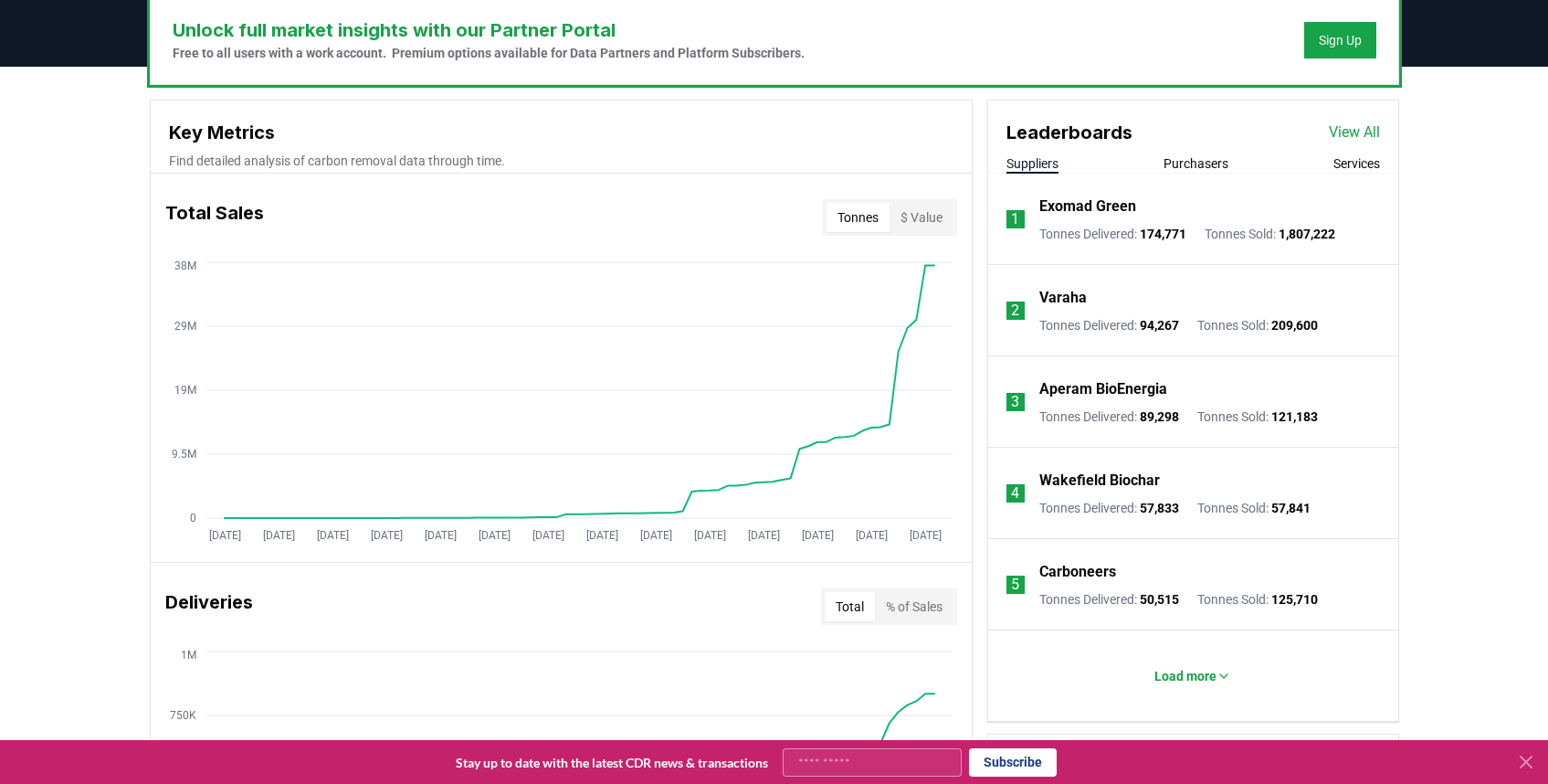
scroll to position [573, 0]
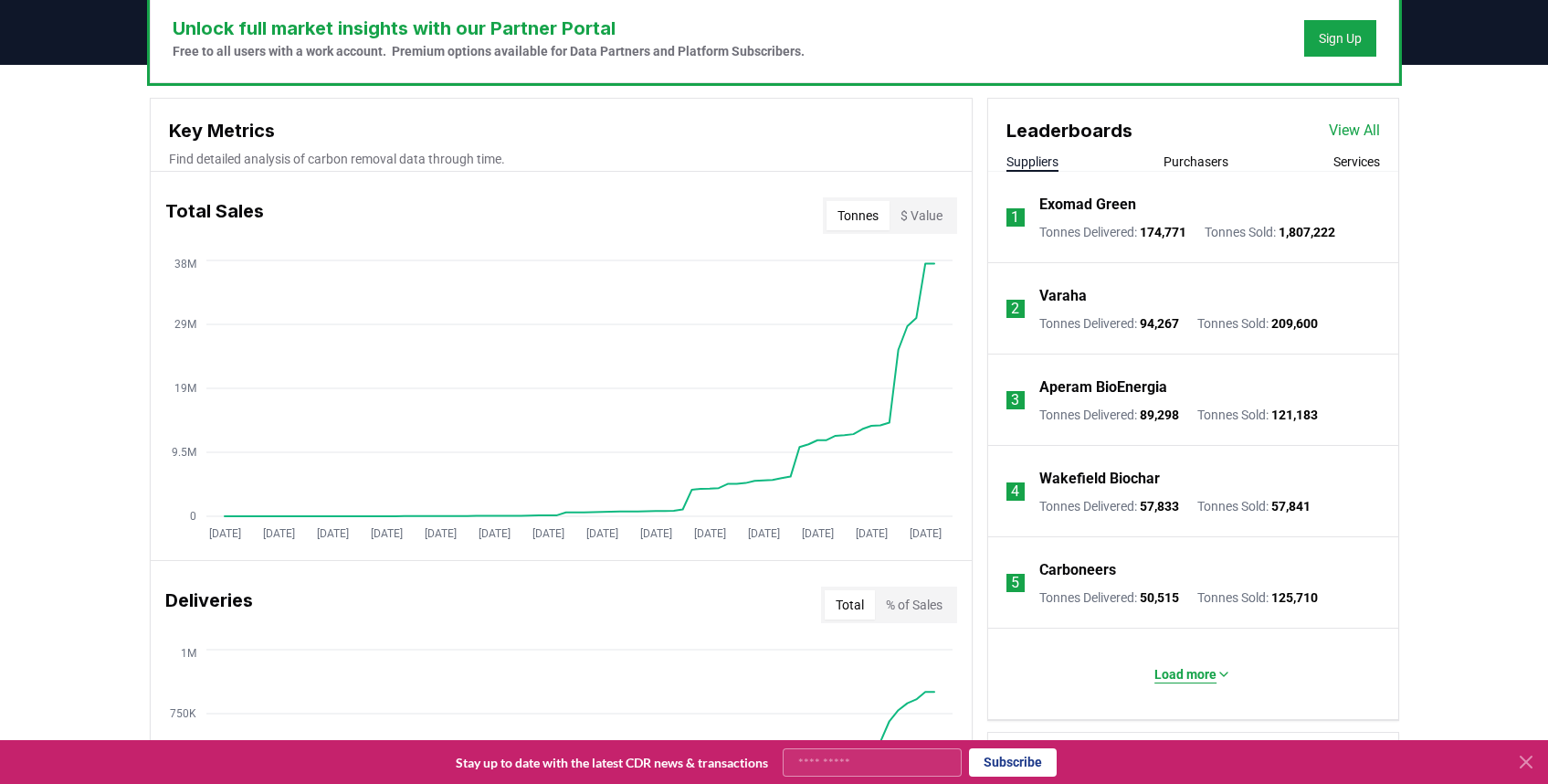
click at [1186, 677] on p "Load more" at bounding box center [1185, 673] width 62 height 18
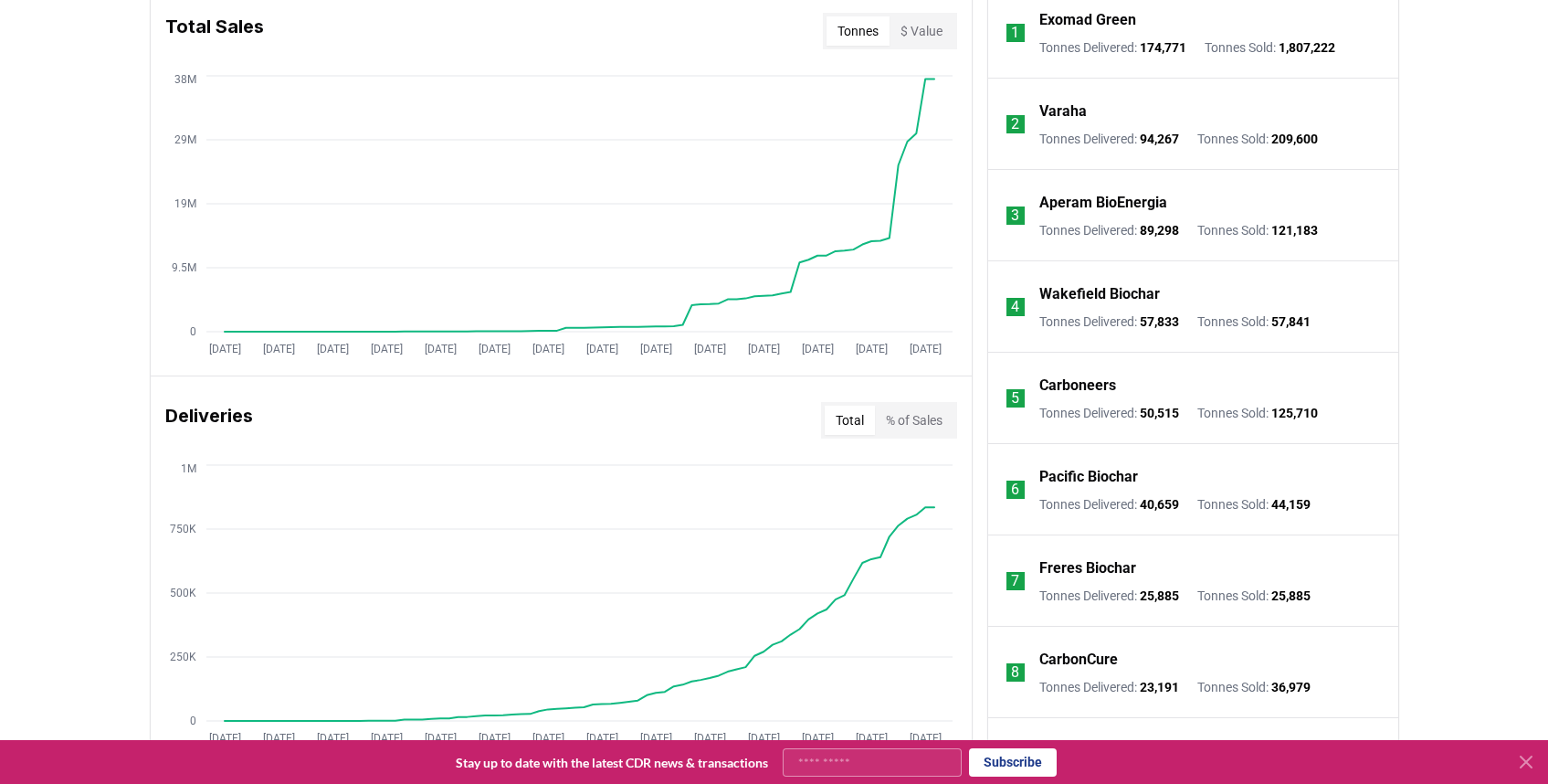
scroll to position [760, 0]
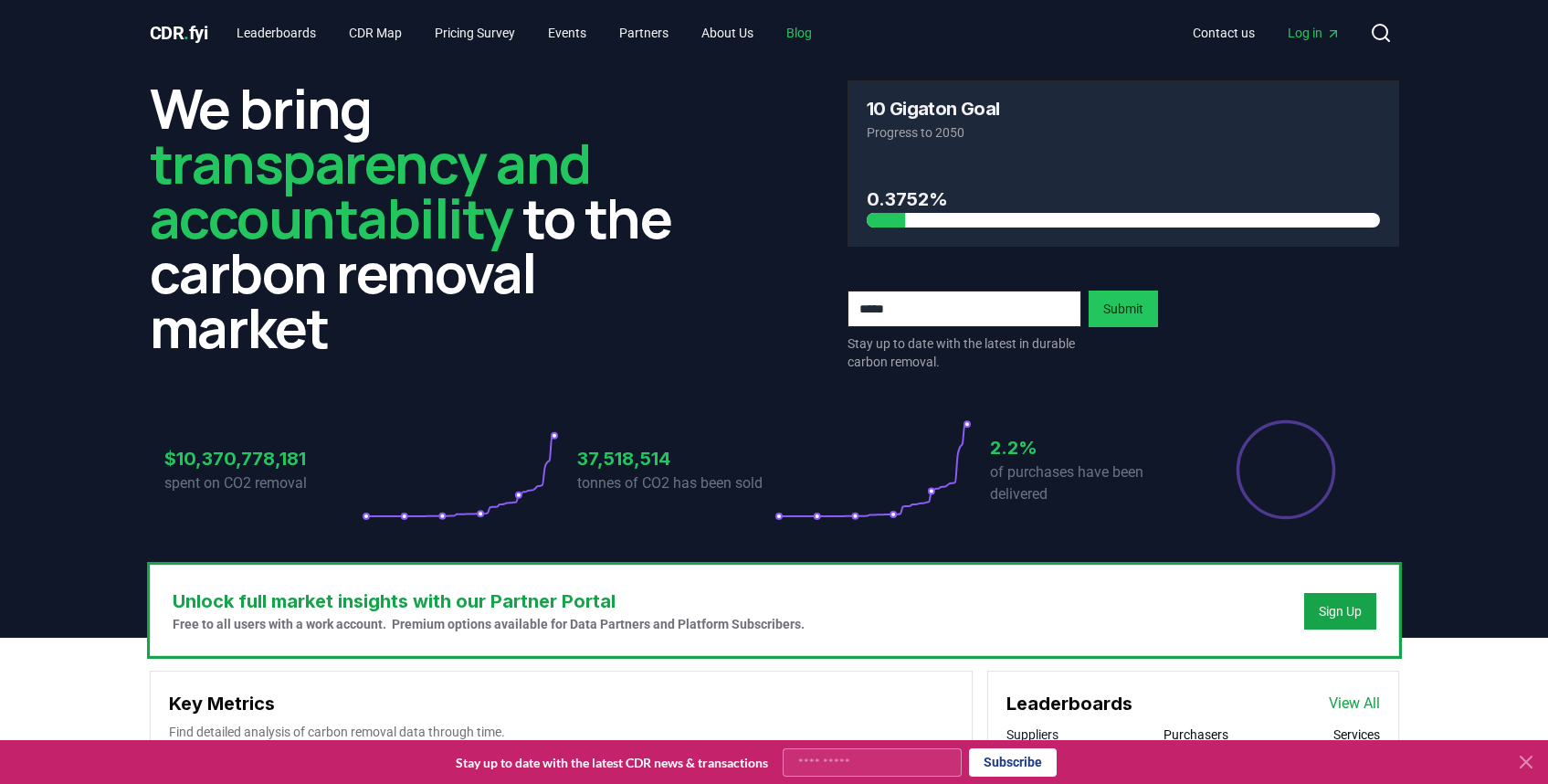
click at [827, 29] on link "Blog" at bounding box center [799, 33] width 55 height 33
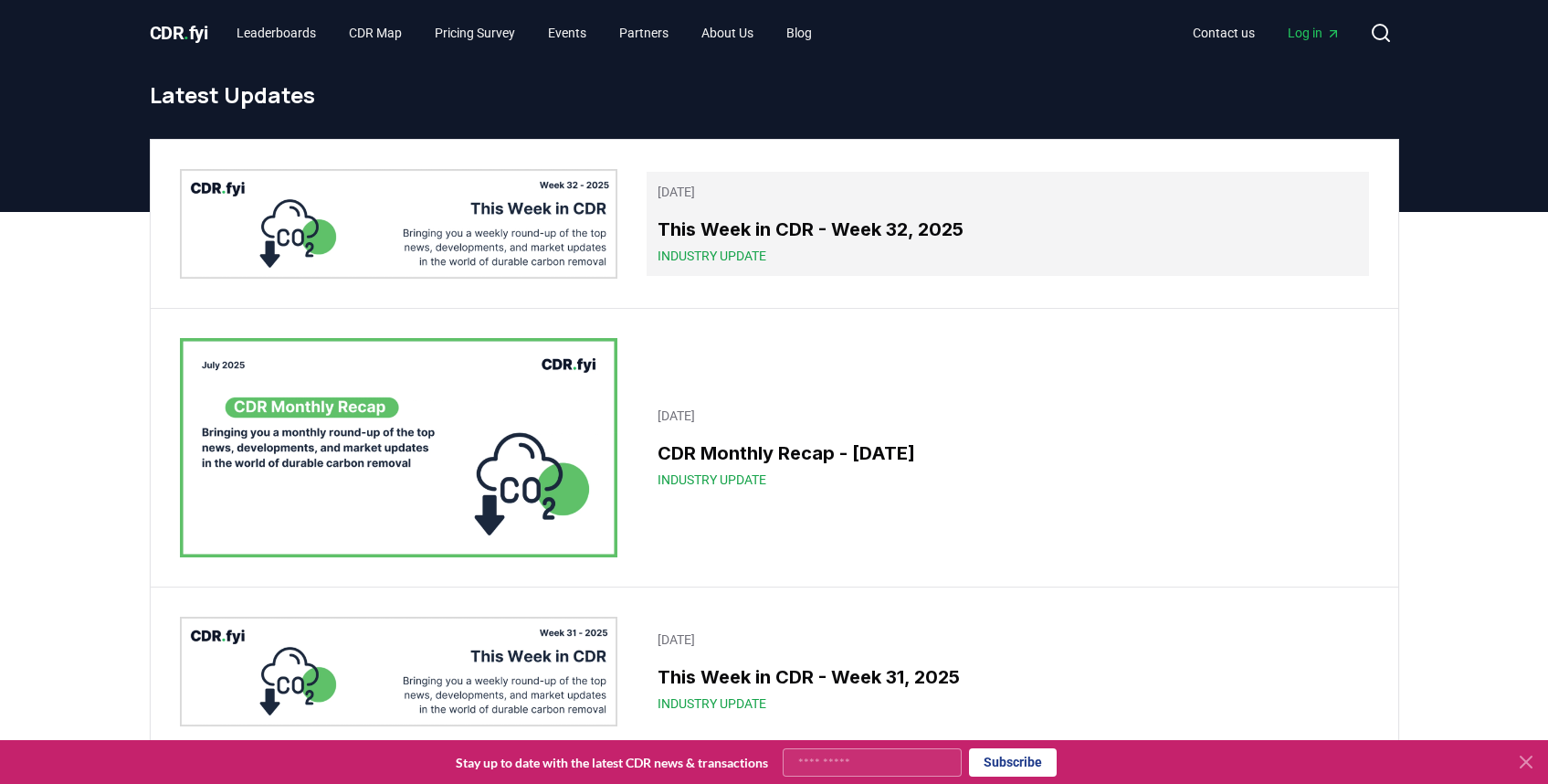
click at [833, 224] on h3 "This Week in CDR - Week 32, 2025" at bounding box center [1007, 229] width 699 height 27
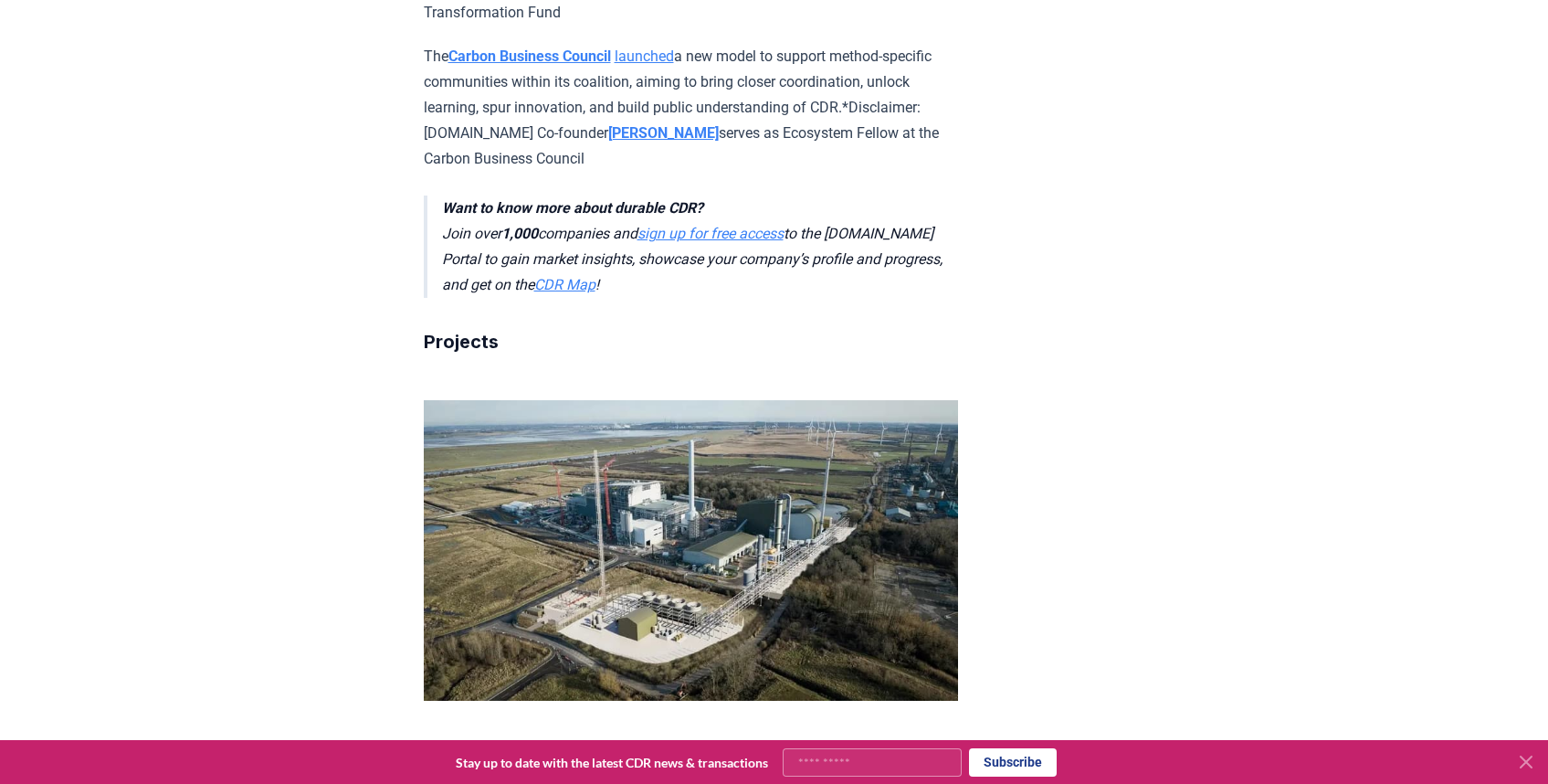
scroll to position [1879, 0]
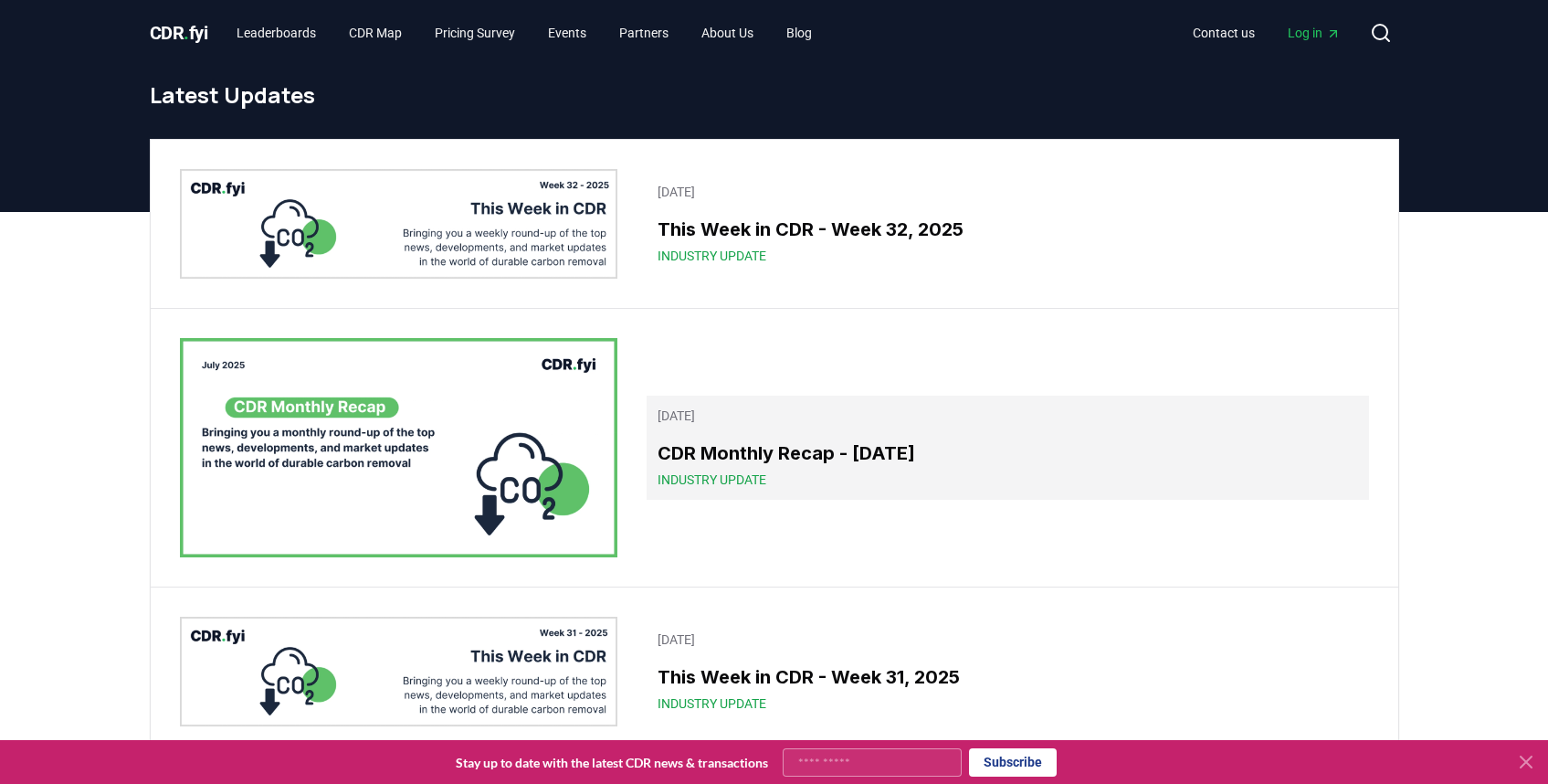
click at [782, 449] on h3 "CDR Monthly Recap - July 2025" at bounding box center [1007, 452] width 699 height 27
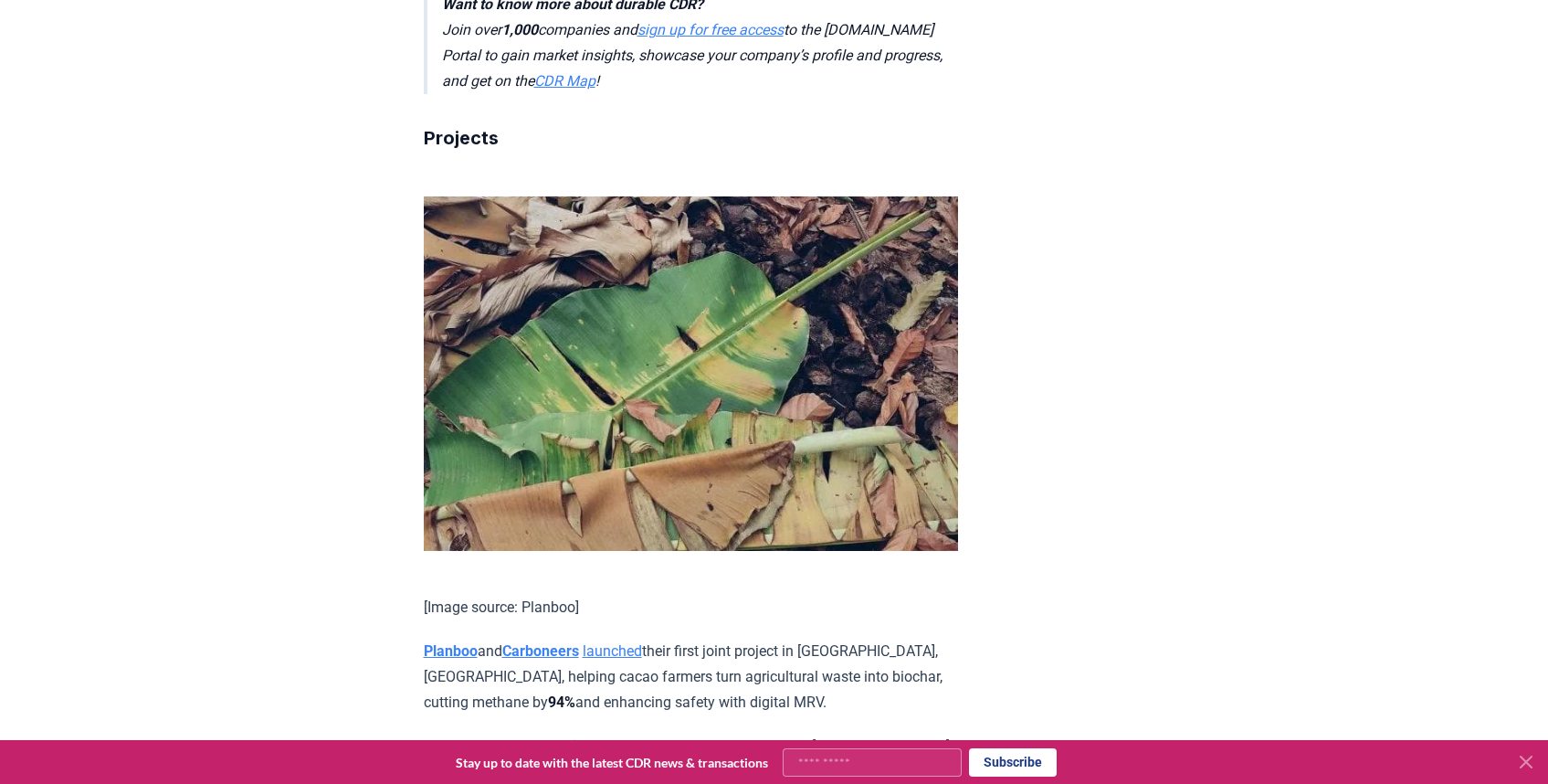
scroll to position [3339, 0]
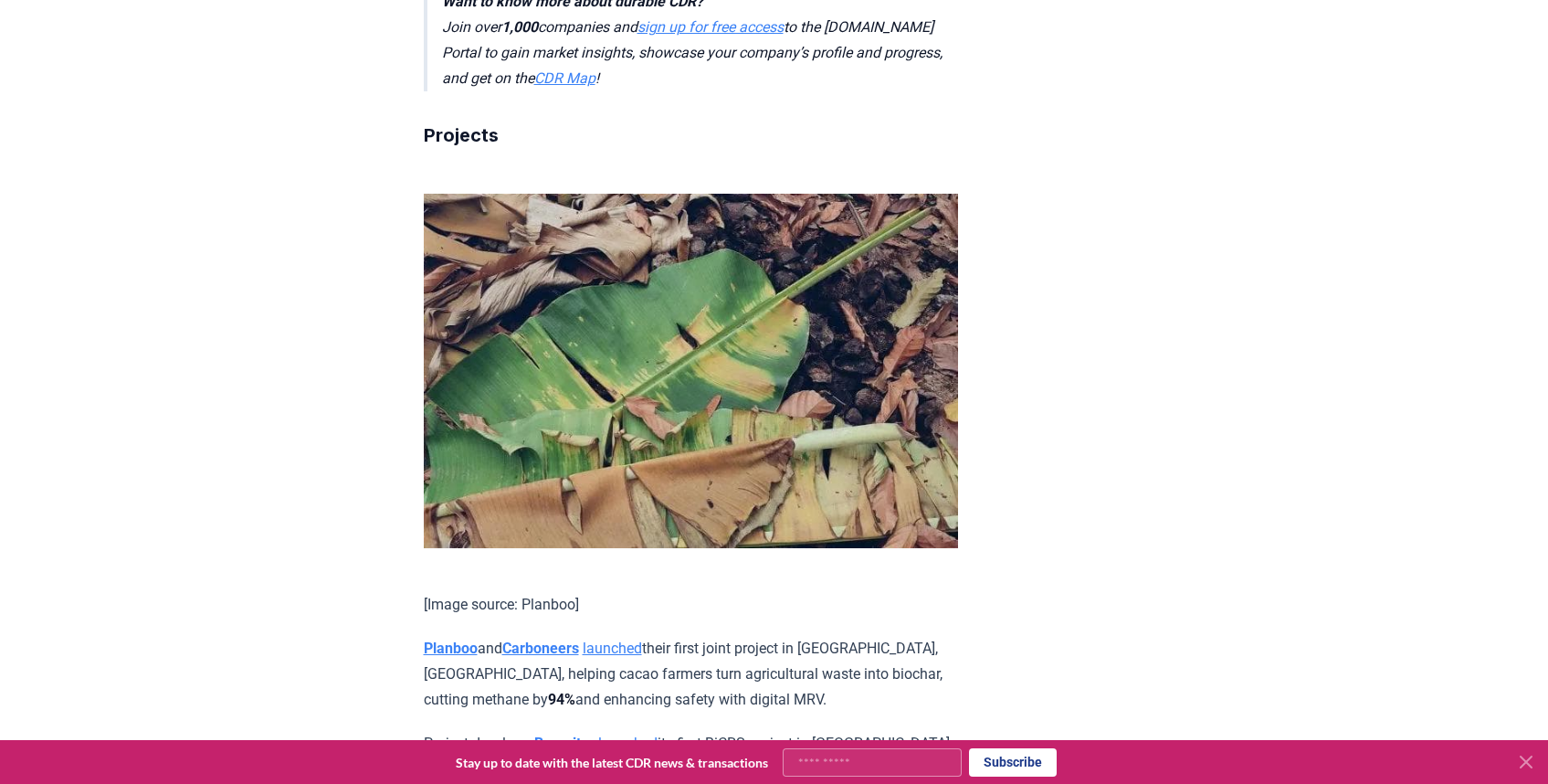
drag, startPoint x: 412, startPoint y: 165, endPoint x: 604, endPoint y: 229, distance: 202.4
copy p "Planboo and Carboneers launched their first joint project in Oti, Ghana, helpin…"
click at [517, 635] on p "Planboo and Carboneers launched their first joint project in Oti, Ghana, helpin…" at bounding box center [691, 674] width 534 height 77
click at [664, 635] on p "Planboo and Carboneers launched their first joint project in Oti, Ghana, helpin…" at bounding box center [691, 674] width 534 height 77
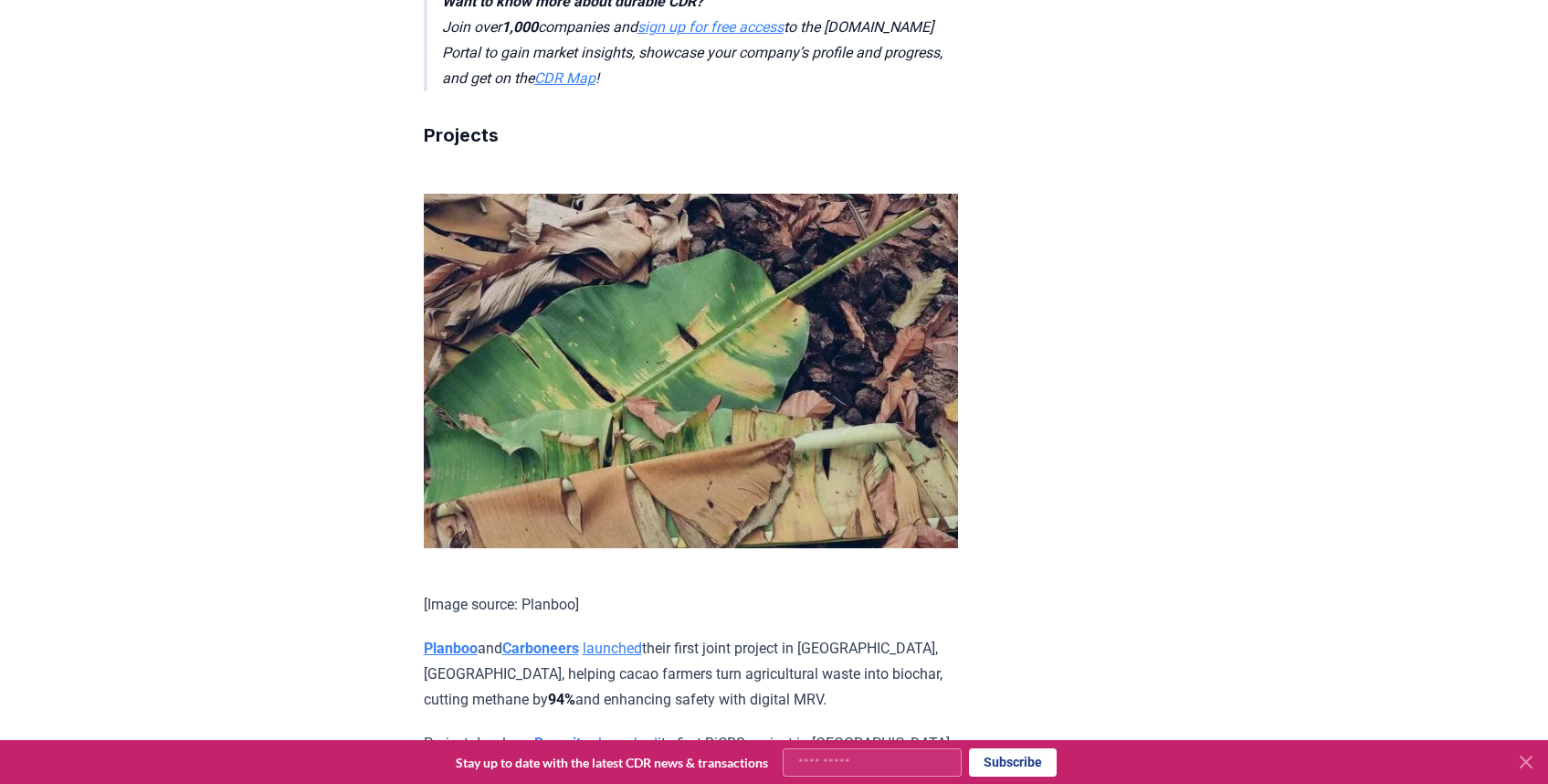
drag, startPoint x: 585, startPoint y: 246, endPoint x: 385, endPoint y: 177, distance: 211.6
copy p "Planboo and Carboneers launched their first joint project in Oti, Ghana, helpin…"
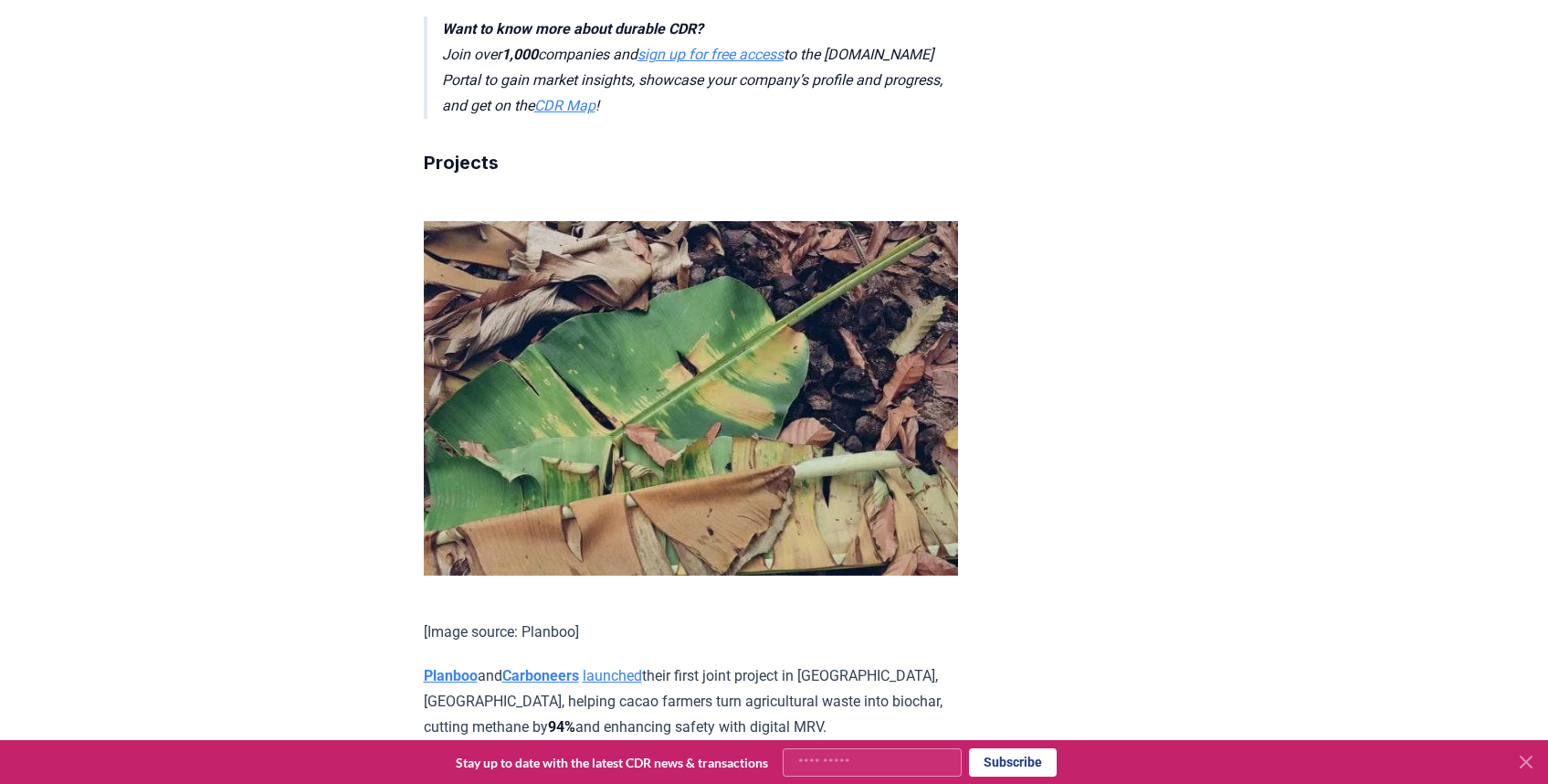
scroll to position [3292, 0]
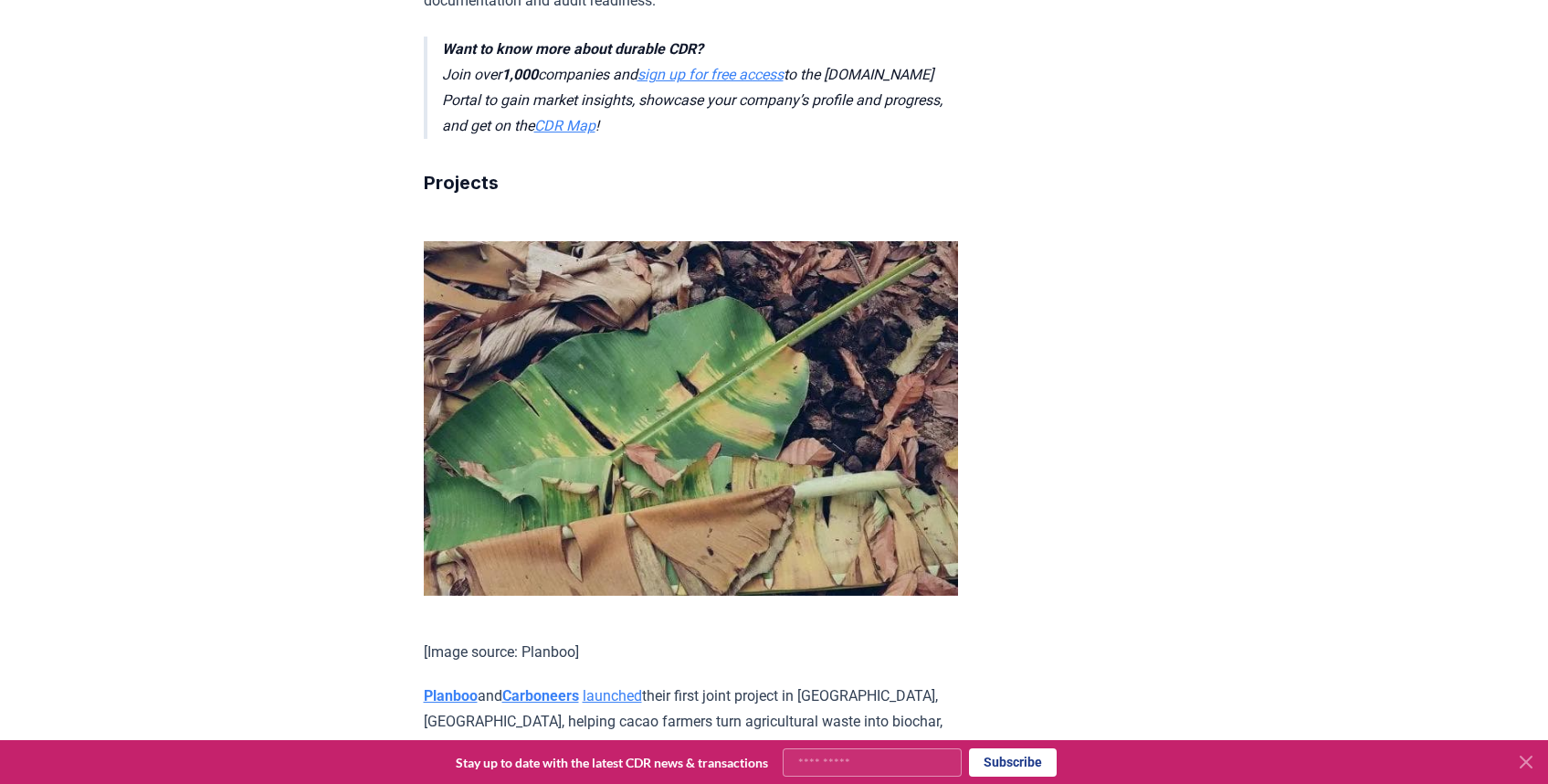
click at [627, 683] on p "Planboo and Carboneers launched their first joint project in Oti, Ghana, helpin…" at bounding box center [691, 721] width 534 height 77
drag, startPoint x: 605, startPoint y: 282, endPoint x: 376, endPoint y: 217, distance: 238.0
copy p "Planboo and Carboneers launched their first joint project in Oti, Ghana, helpin…"
click at [630, 683] on p "Planboo and Carboneers launched their first joint project in Oti, Ghana, helpin…" at bounding box center [691, 721] width 534 height 77
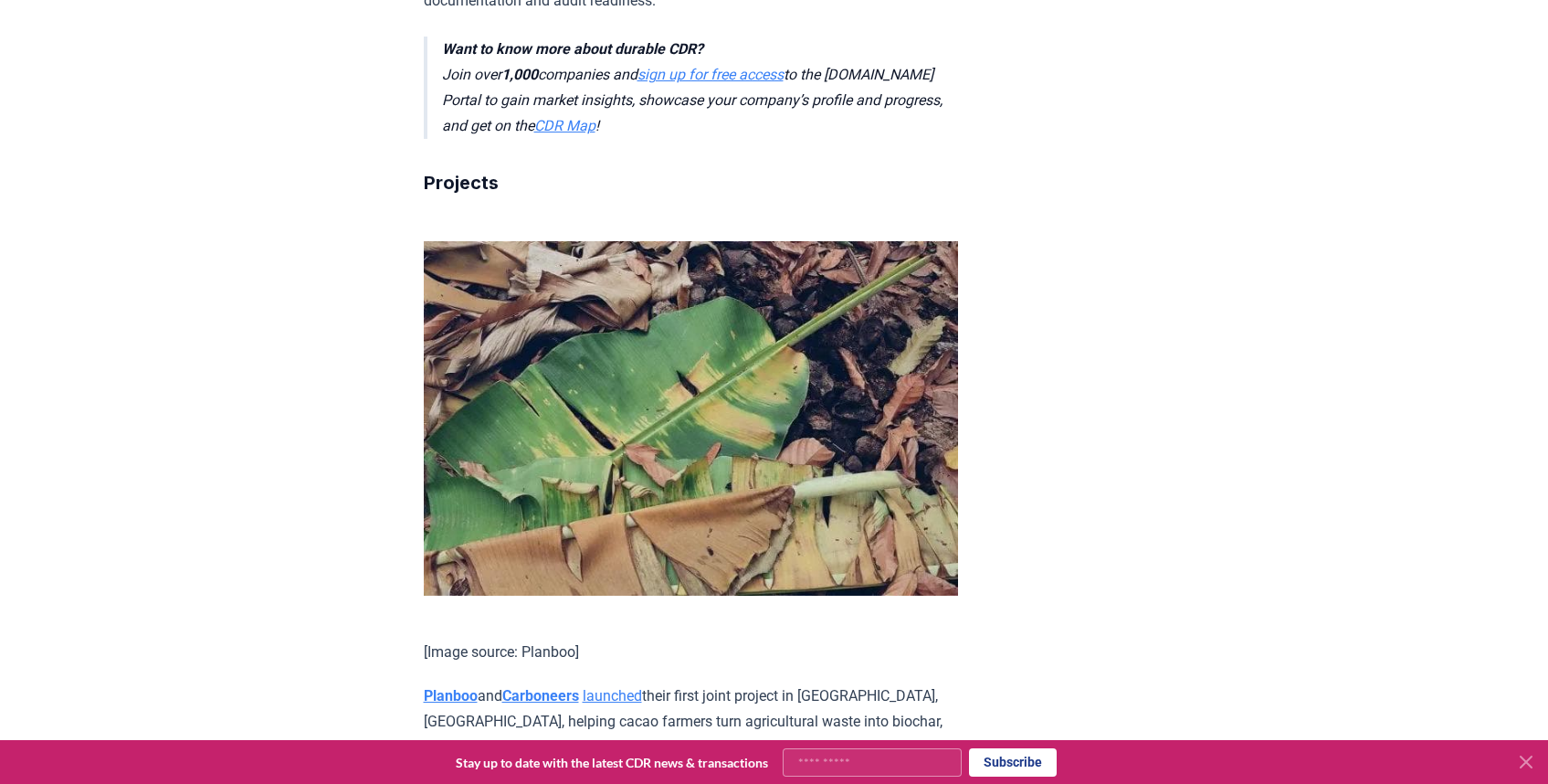
click at [440, 687] on strong "Planboo" at bounding box center [450, 695] width 54 height 17
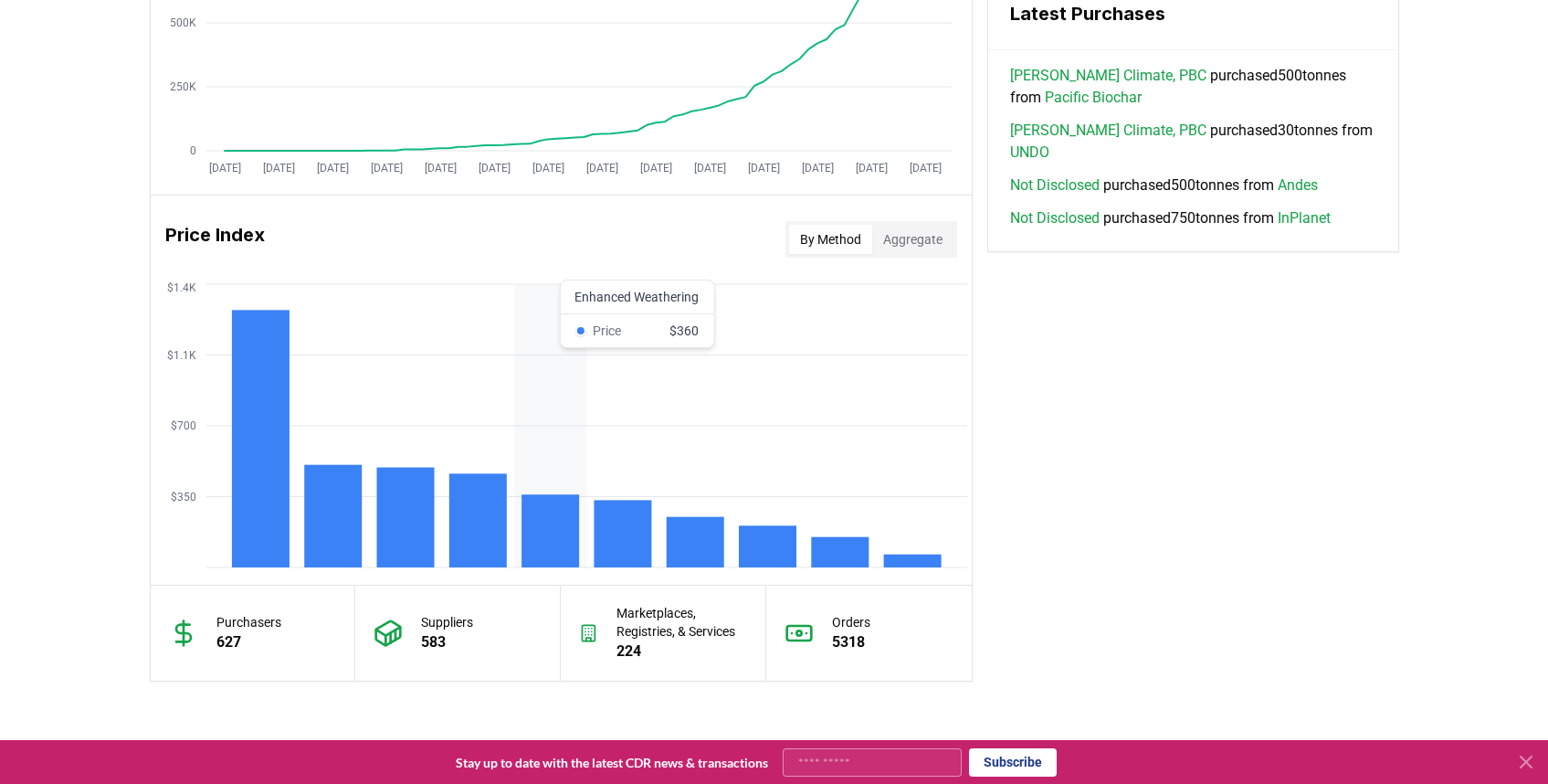
scroll to position [1320, 0]
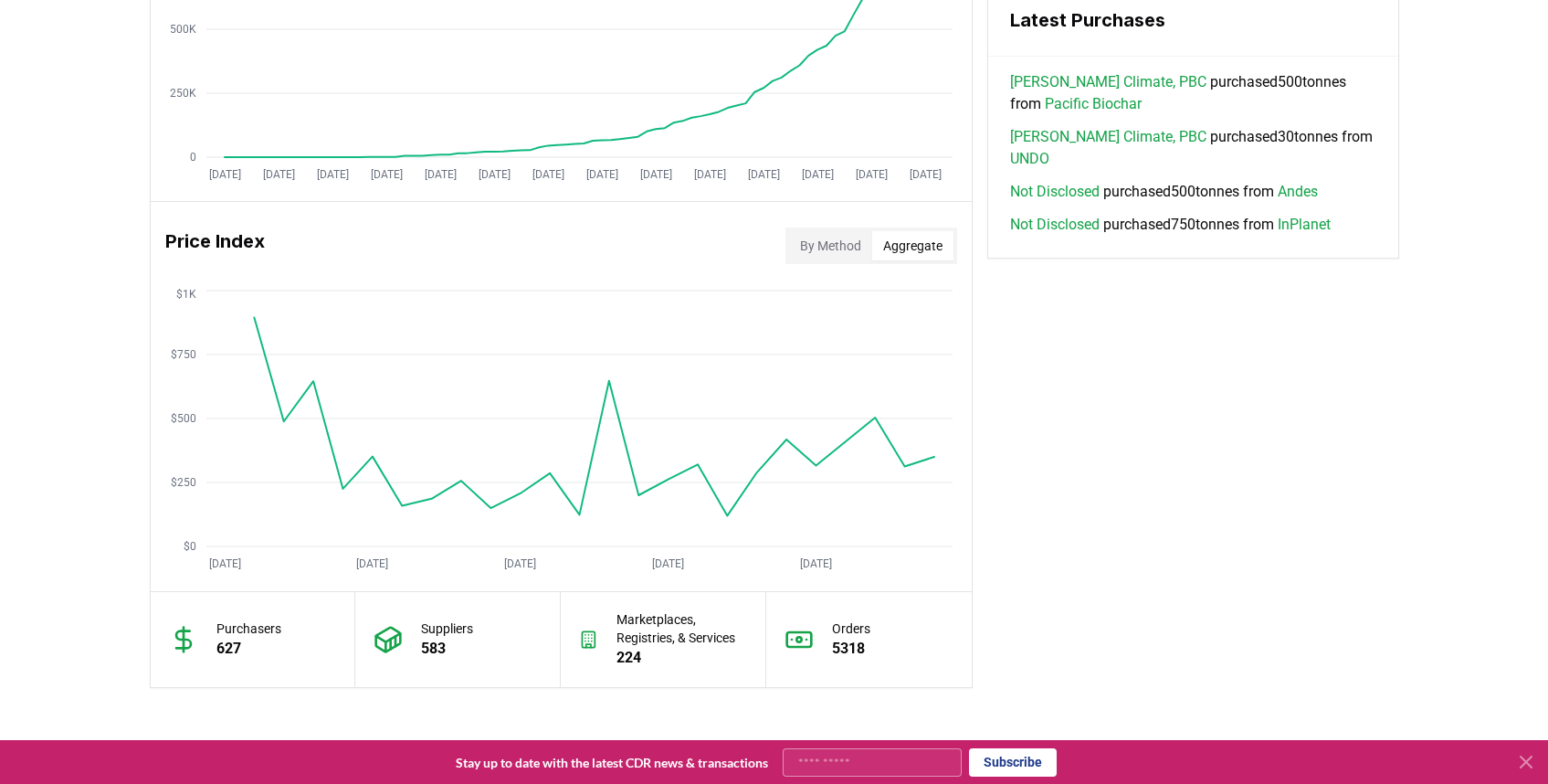
click at [919, 240] on button "Aggregate" at bounding box center [912, 246] width 81 height 29
click at [818, 249] on button "By Method" at bounding box center [830, 246] width 83 height 29
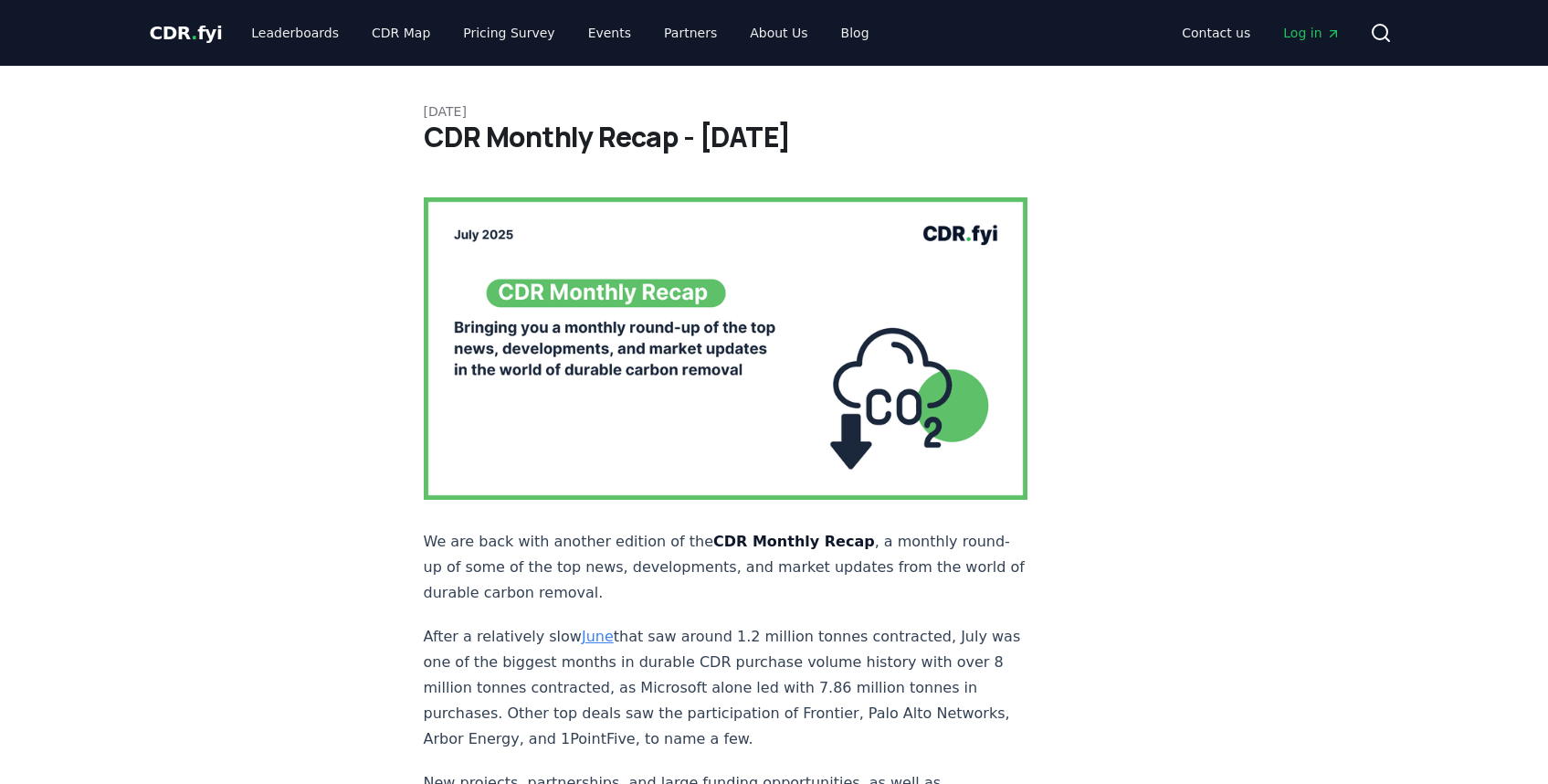
scroll to position [3292, 0]
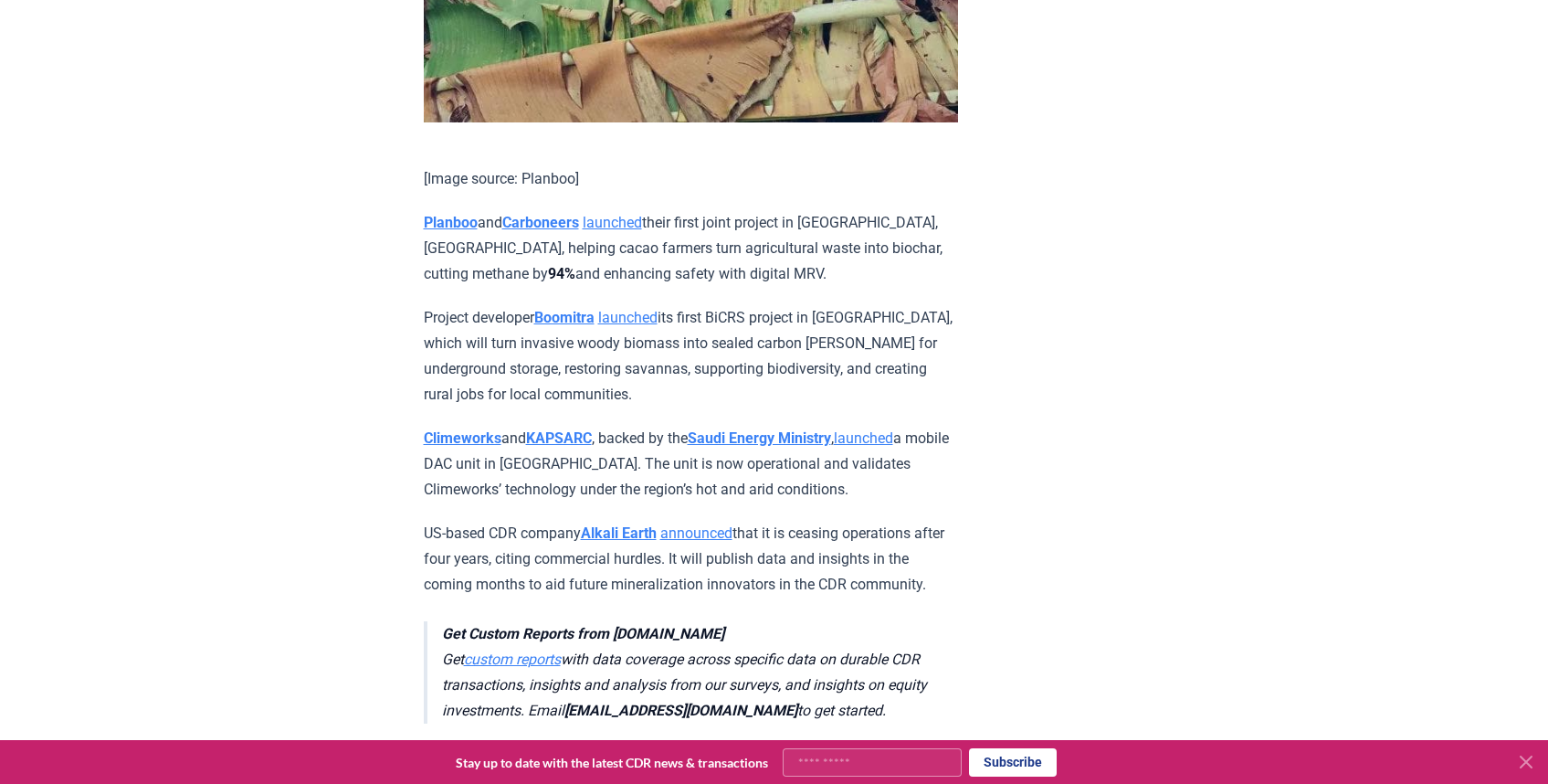
drag, startPoint x: 633, startPoint y: 279, endPoint x: 417, endPoint y: 230, distance: 221.5
copy p "Planboo and Carboneers launched their first joint project in [GEOGRAPHIC_DATA],…"
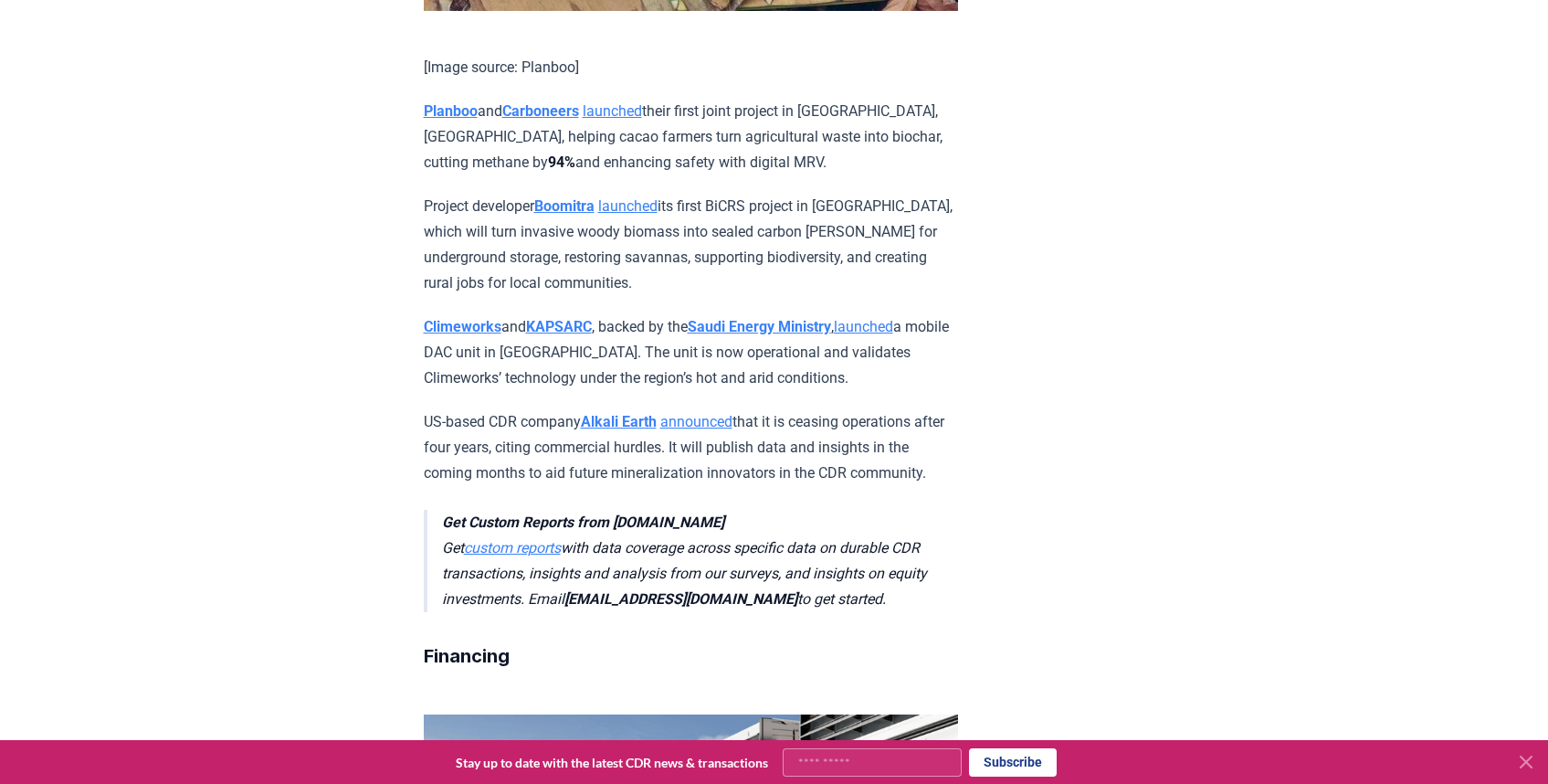
scroll to position [3420, 0]
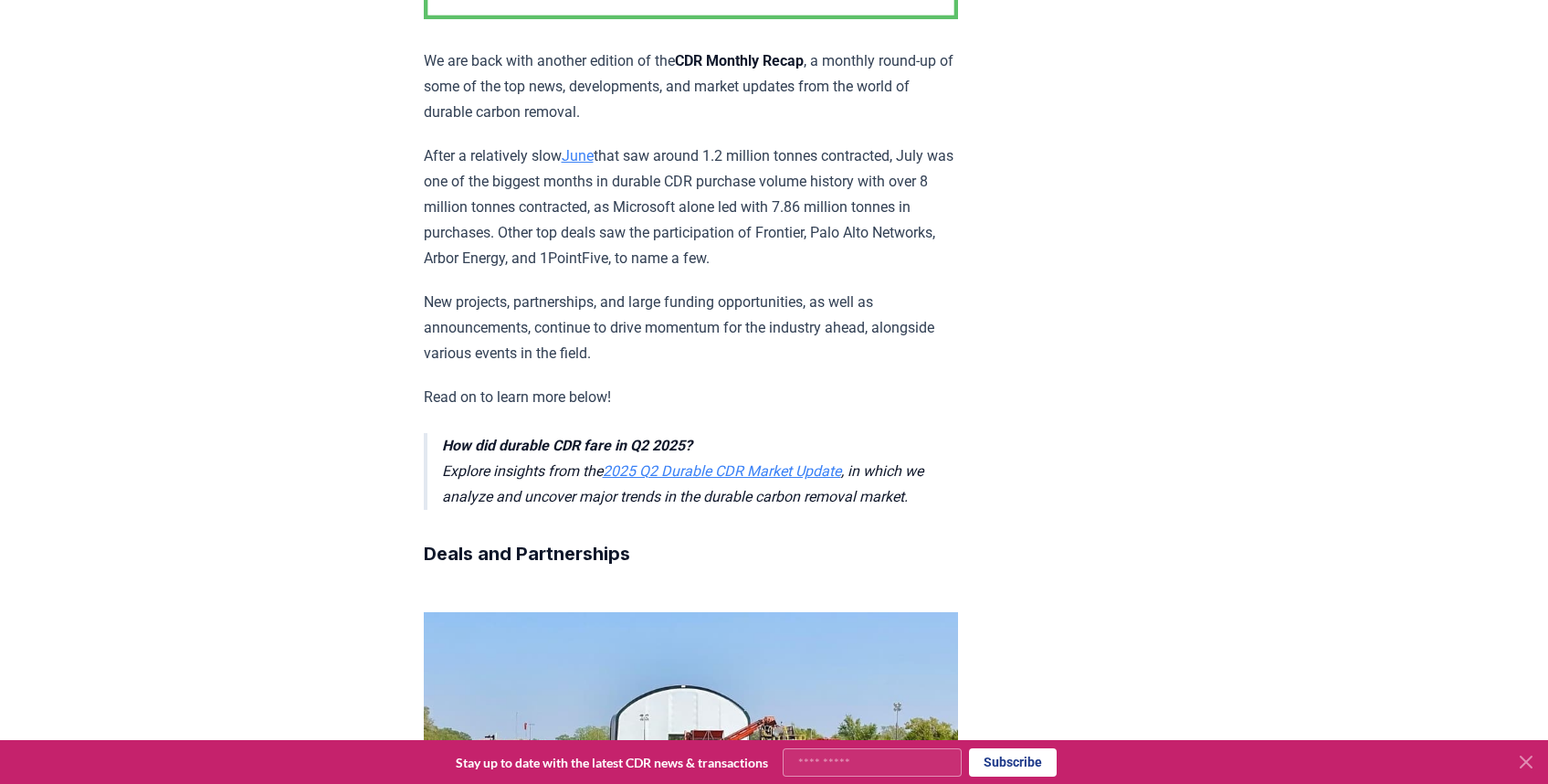
scroll to position [0, 0]
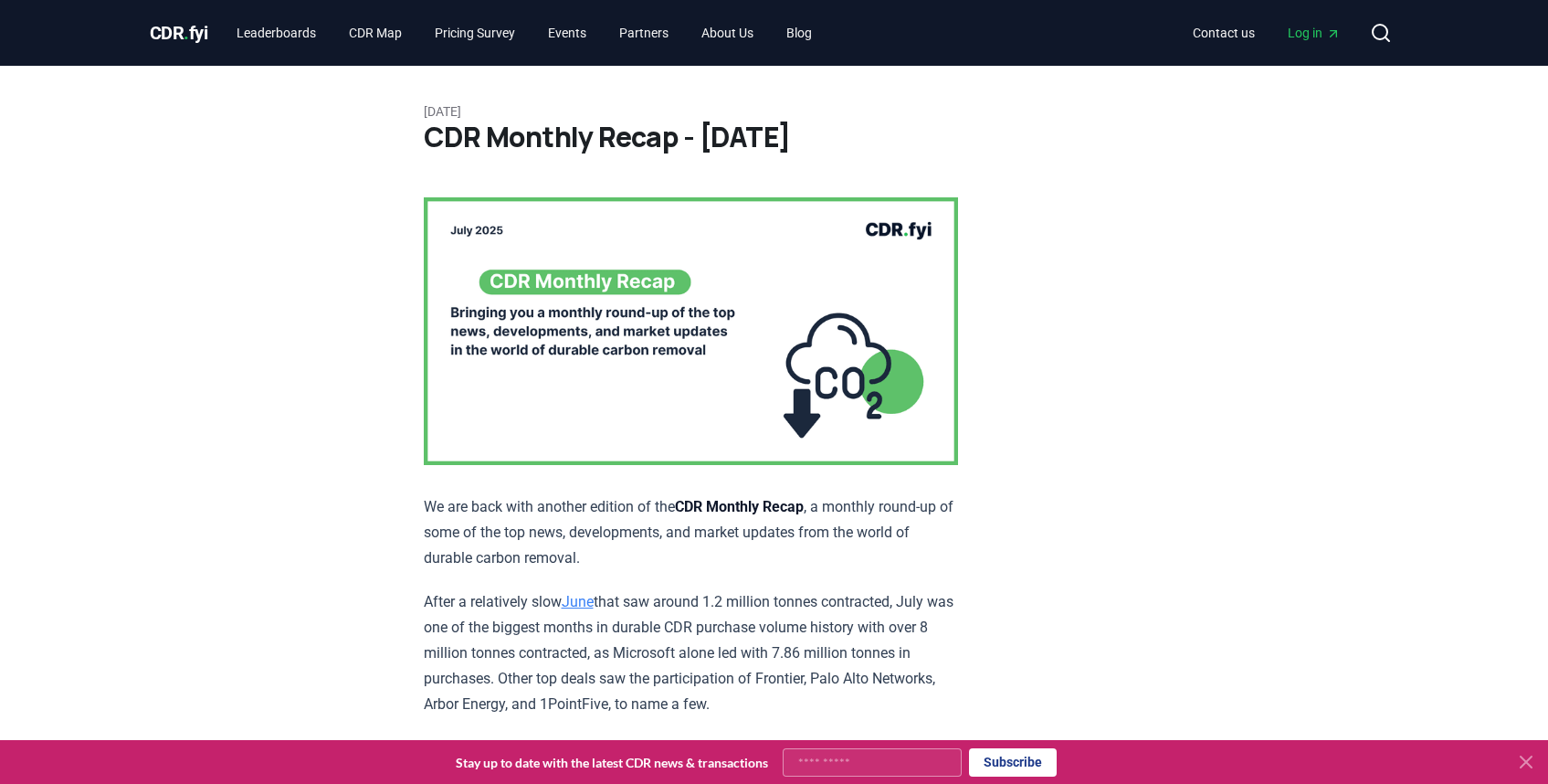
click at [196, 13] on div "CDR . fyi Leaderboards CDR Map Pricing Survey Events Partners About Us Blog Con…" at bounding box center [774, 33] width 1249 height 66
click at [193, 41] on span "CDR . fyi" at bounding box center [178, 33] width 59 height 22
click at [193, 37] on span "CDR . fyi" at bounding box center [178, 33] width 59 height 22
